Goal: Task Accomplishment & Management: Use online tool/utility

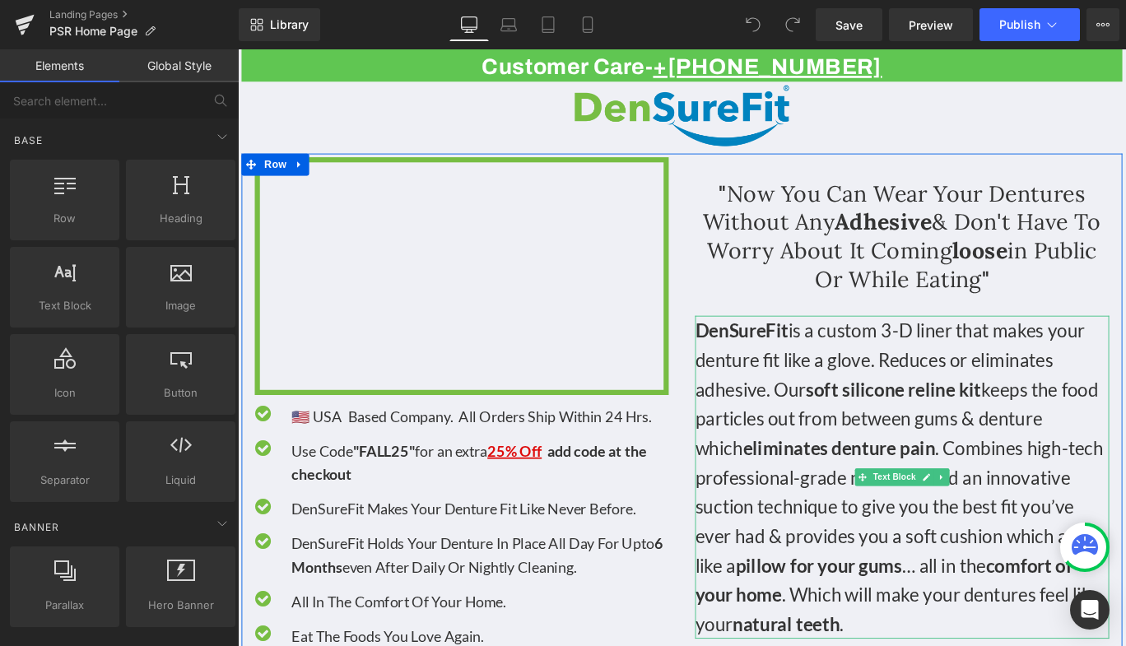
scroll to position [20, 0]
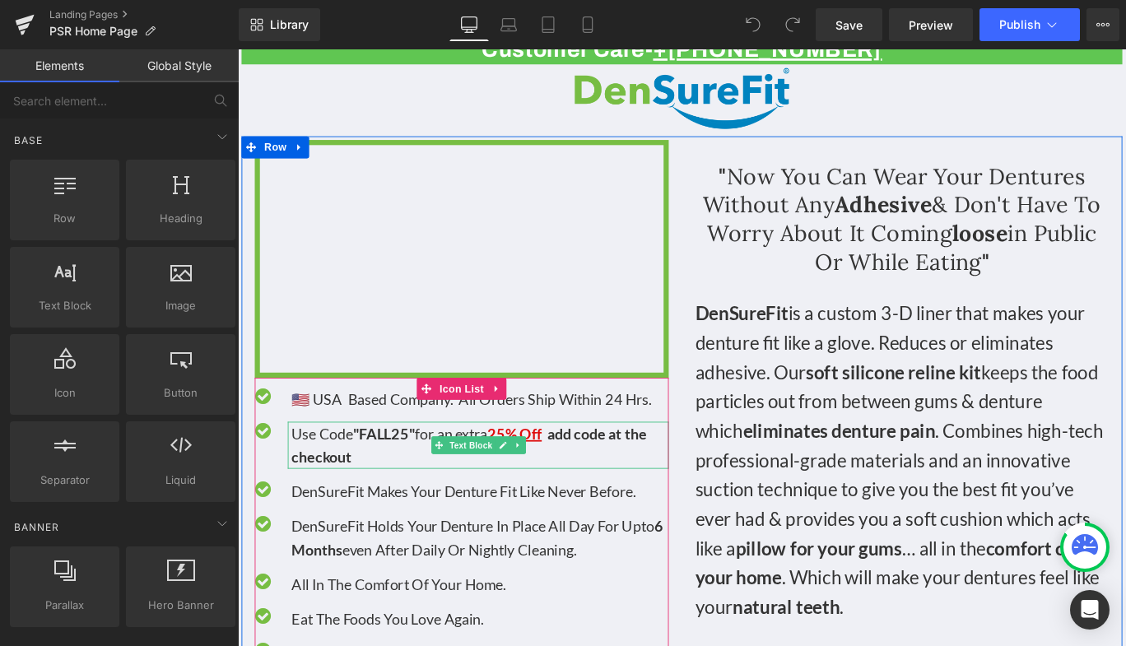
click at [368, 500] on p "Use Code "FALL25" for an extra 25% Off add code at the checkout" at bounding box center [509, 493] width 423 height 53
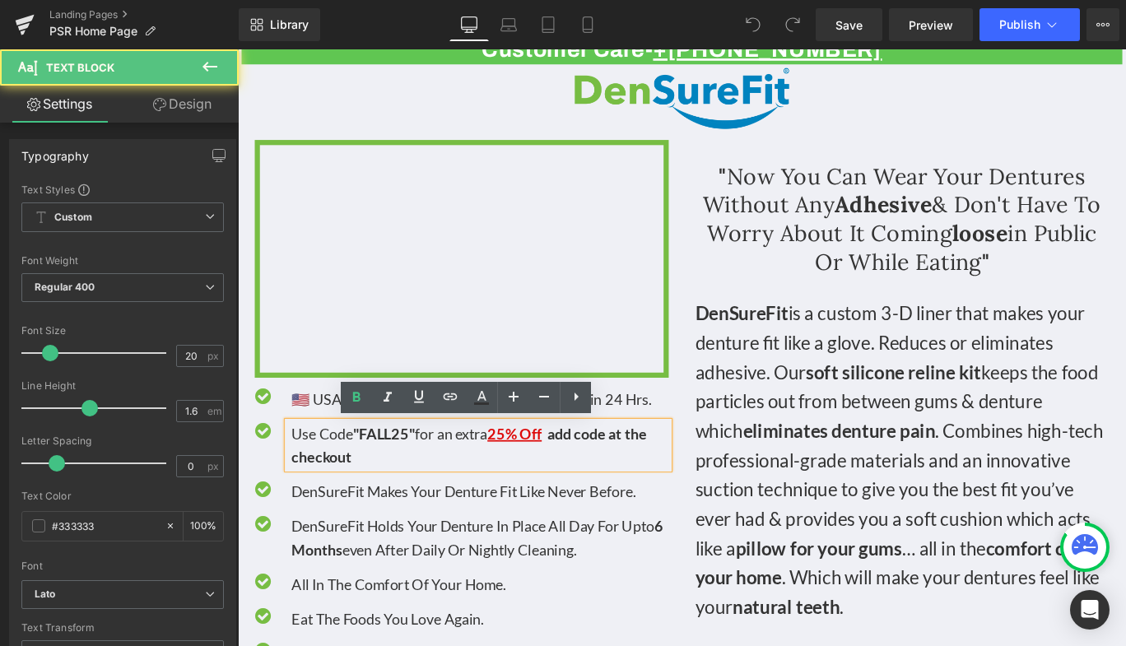
click at [368, 504] on p "Use Code "FALL25" for an extra 25% Off add code at the checkout" at bounding box center [509, 493] width 423 height 53
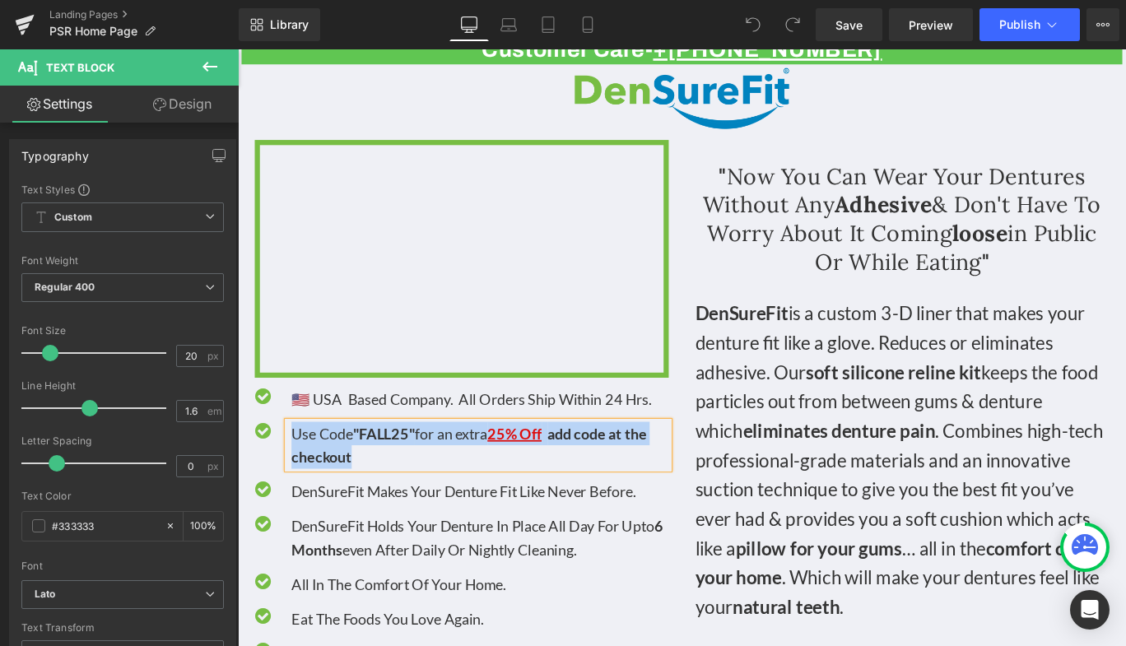
copy p "Use Code "FALL25" for an extra 25% Off add code at the checkout"
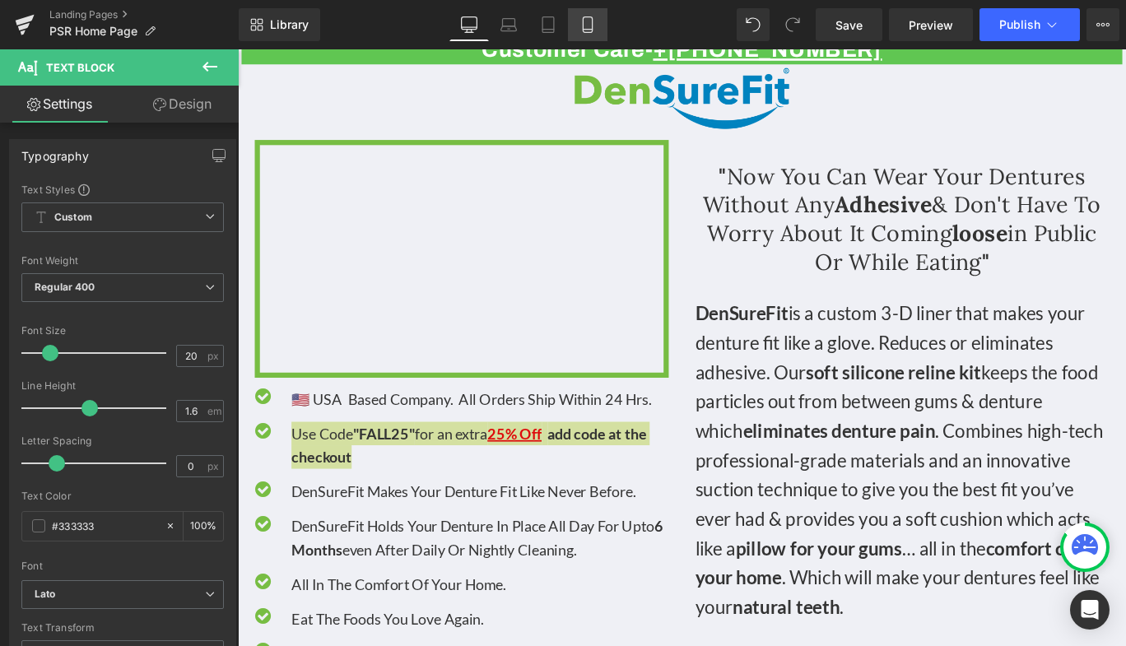
click at [597, 18] on link "Mobile" at bounding box center [588, 24] width 40 height 33
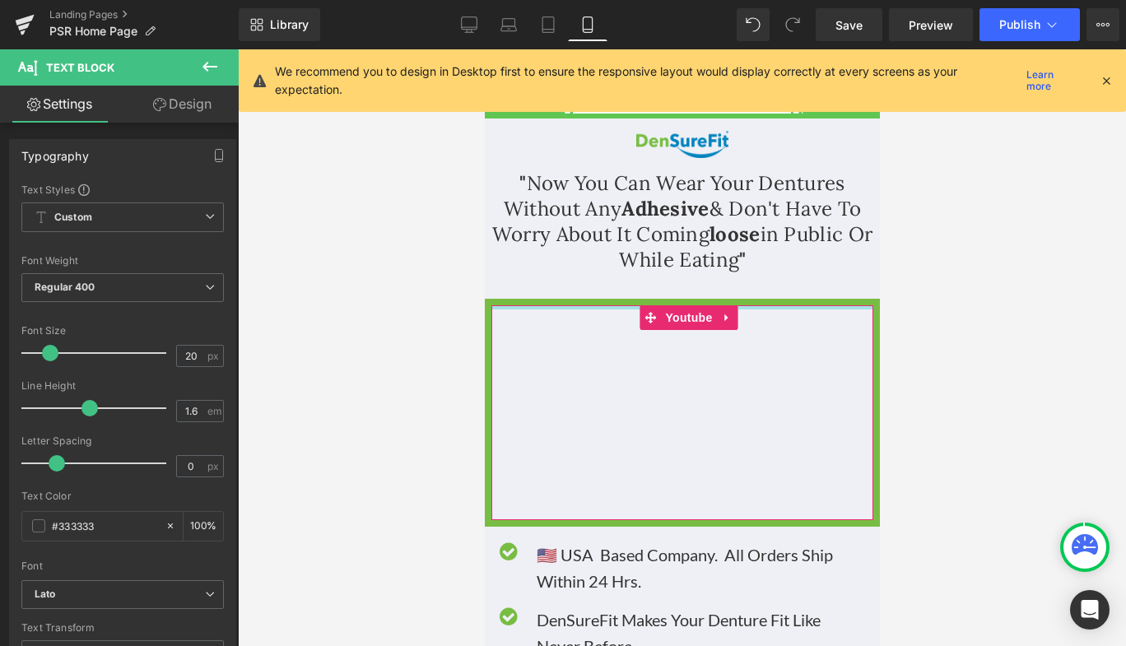
scroll to position [300, 0]
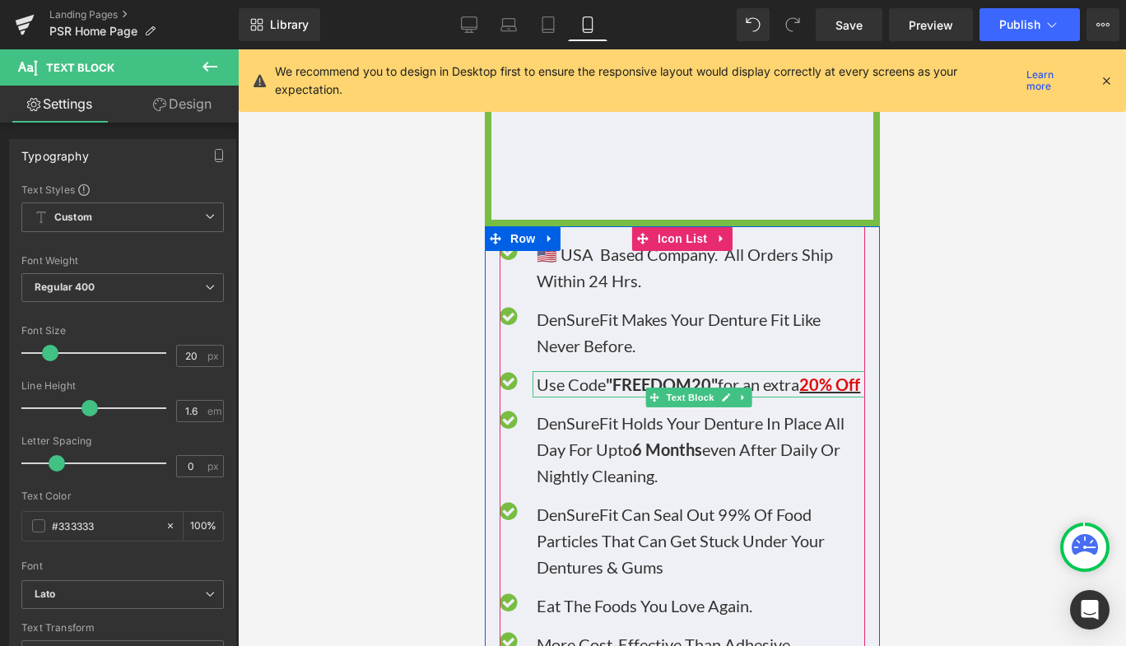
click at [575, 398] on p "Use Code "FREEDOM20" for an extra 20% Off" at bounding box center [700, 384] width 328 height 26
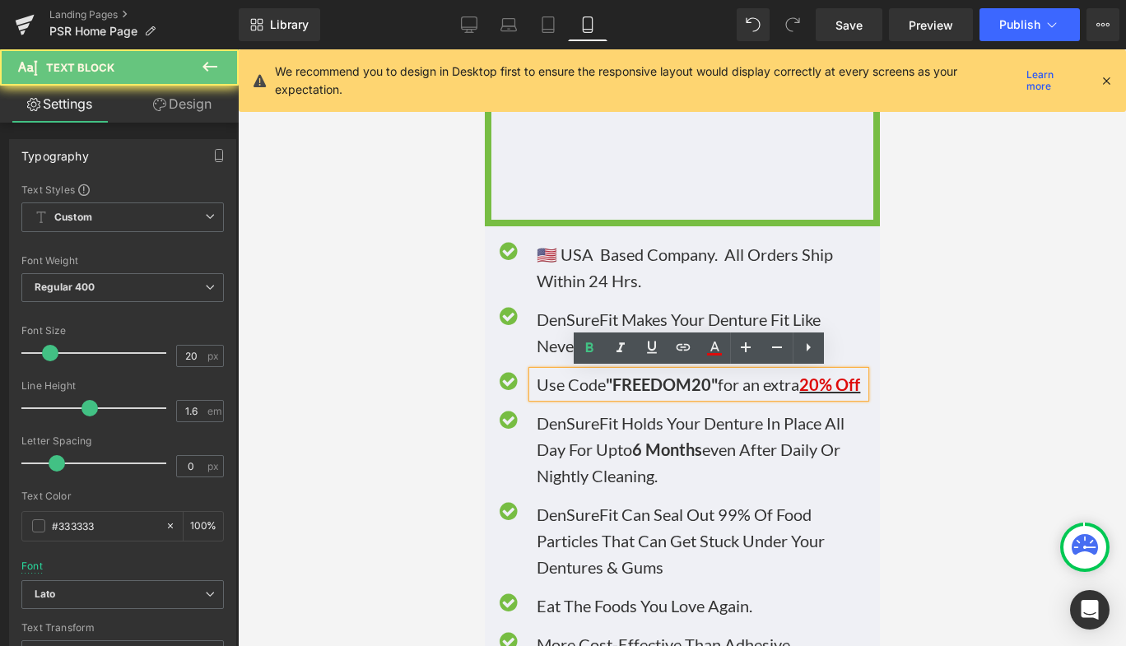
click at [575, 398] on p "Use Code "FREEDOM20" for an extra 20% Off" at bounding box center [700, 384] width 328 height 26
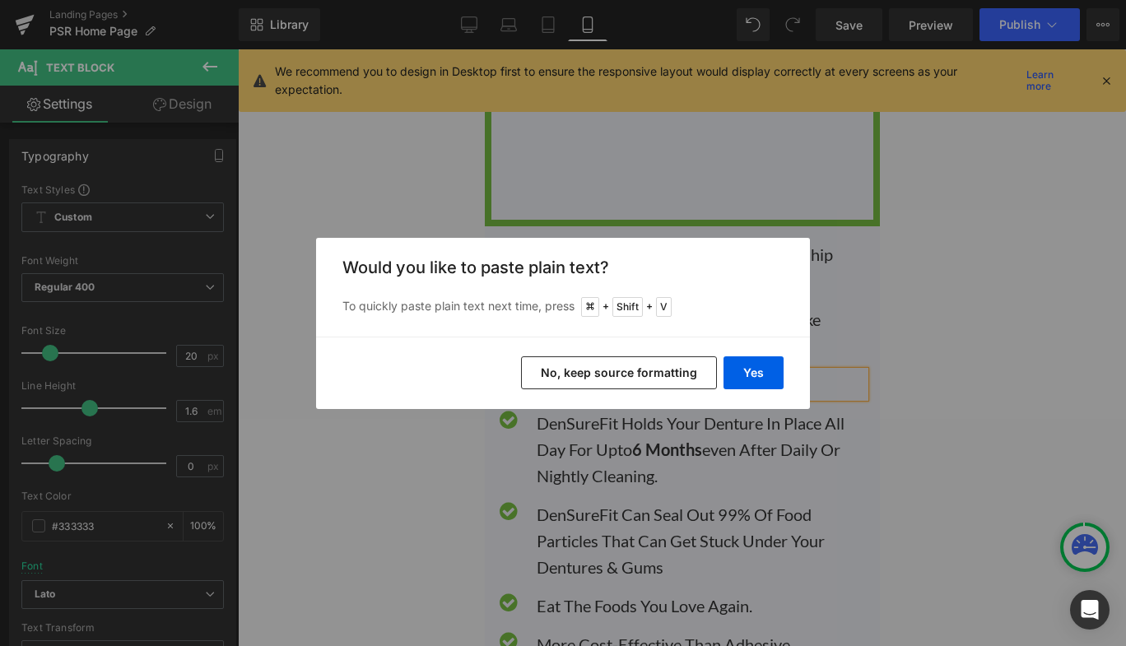
click at [639, 376] on button "No, keep source formatting" at bounding box center [619, 372] width 196 height 33
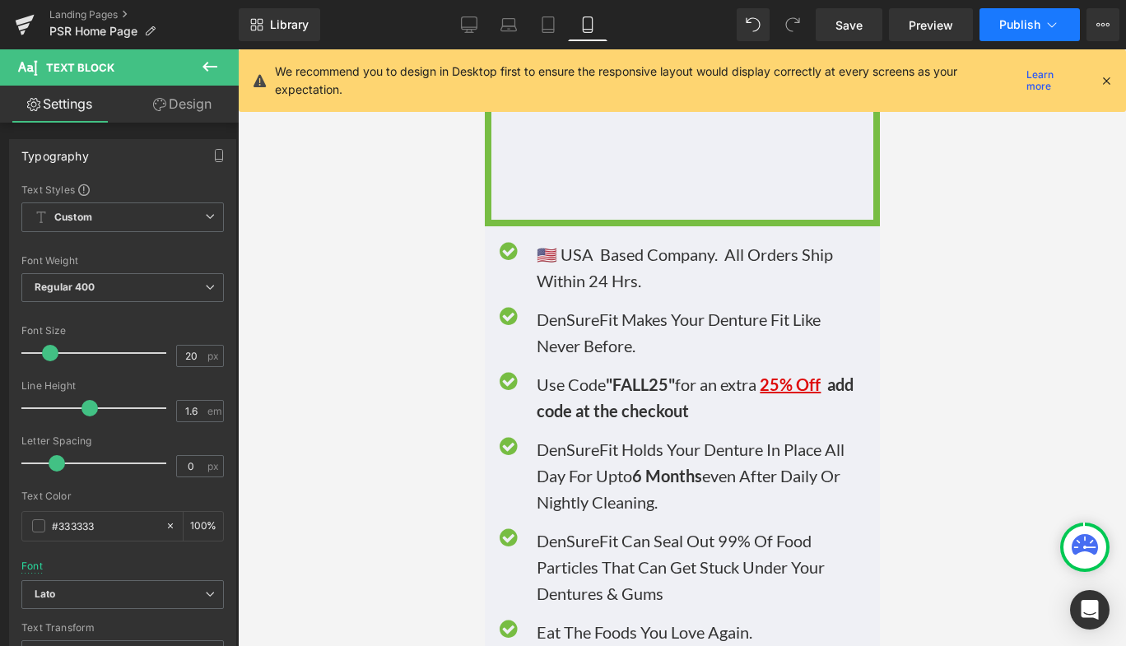
click at [1019, 27] on span "Publish" at bounding box center [1019, 24] width 41 height 13
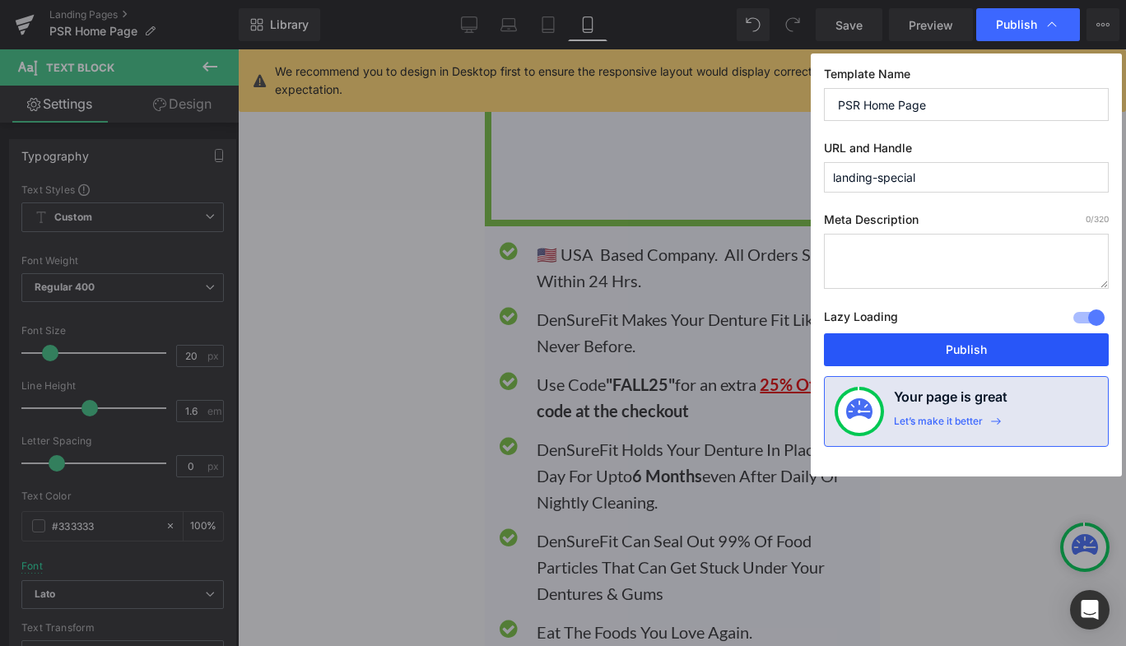
click at [922, 335] on button "Publish" at bounding box center [966, 349] width 285 height 33
